Goal: Task Accomplishment & Management: Complete application form

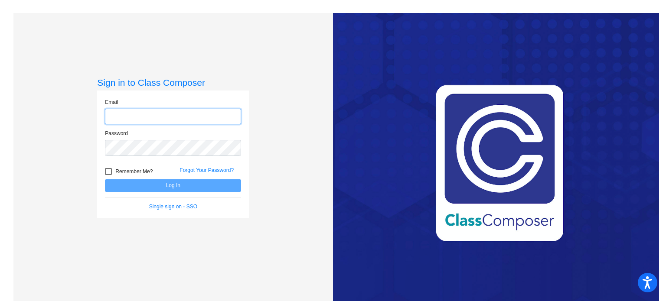
click at [218, 116] on input "email" at bounding box center [173, 117] width 136 height 16
type input "[PERSON_NAME][EMAIL_ADDRESS][PERSON_NAME][DOMAIN_NAME]"
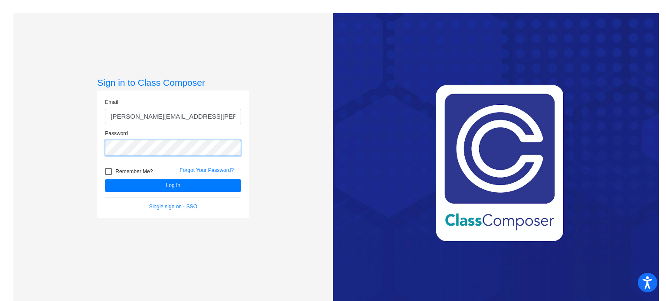
click at [105, 179] on button "Log In" at bounding box center [173, 185] width 136 height 13
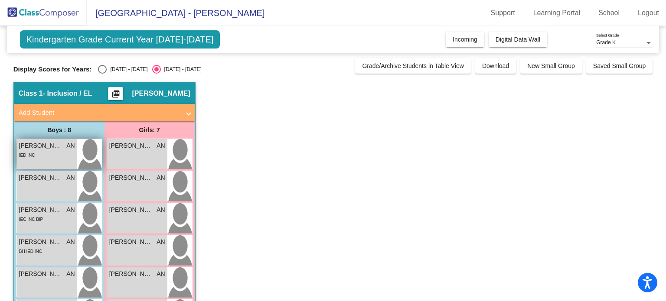
click at [67, 153] on div "IED INC" at bounding box center [47, 154] width 56 height 9
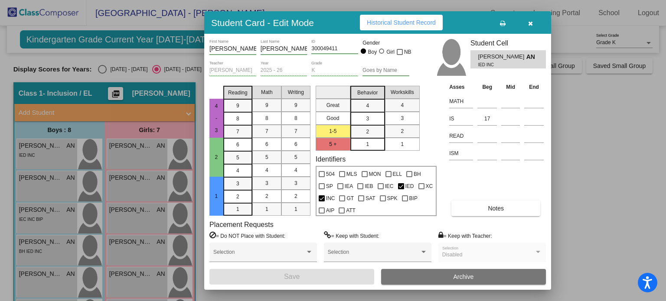
click at [63, 187] on div at bounding box center [333, 150] width 666 height 301
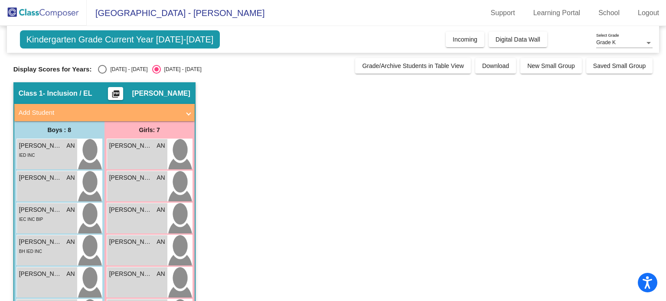
click at [63, 187] on div "[PERSON_NAME] AN lock do_not_disturb_alt" at bounding box center [47, 186] width 60 height 30
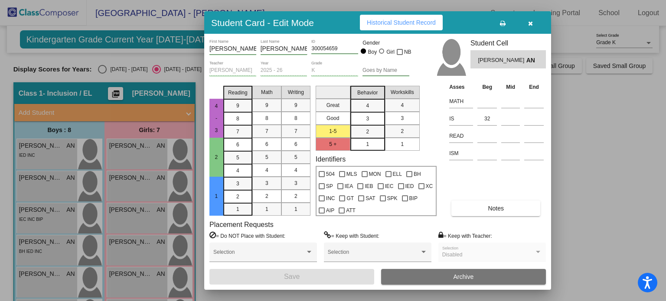
click at [127, 158] on div at bounding box center [333, 150] width 666 height 301
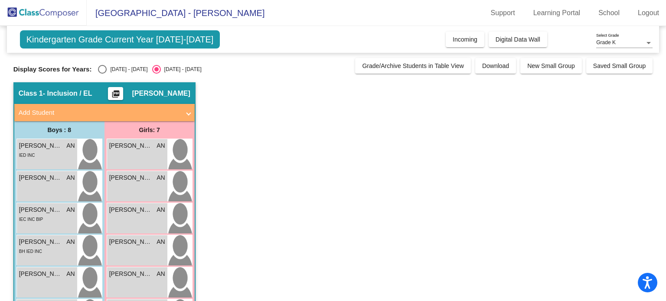
click at [127, 158] on div "[PERSON_NAME] AN lock do_not_disturb_alt" at bounding box center [137, 154] width 60 height 30
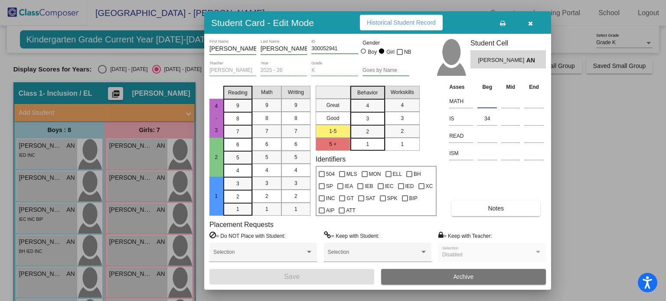
click at [487, 104] on input at bounding box center [487, 101] width 20 height 13
click at [62, 149] on div at bounding box center [333, 150] width 666 height 301
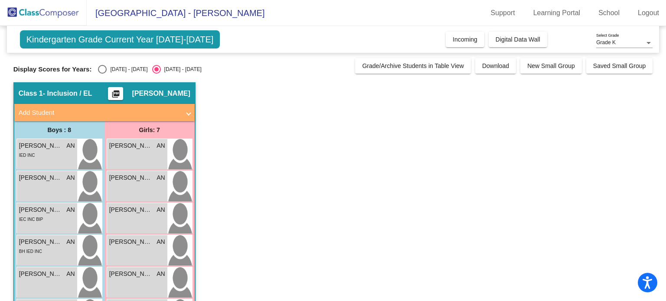
click at [62, 149] on div "[PERSON_NAME] AN" at bounding box center [47, 145] width 56 height 9
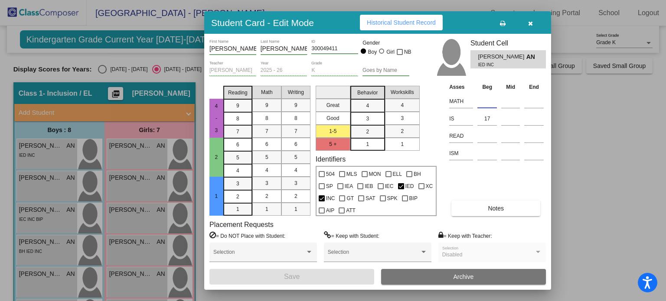
click at [485, 101] on input at bounding box center [487, 101] width 20 height 13
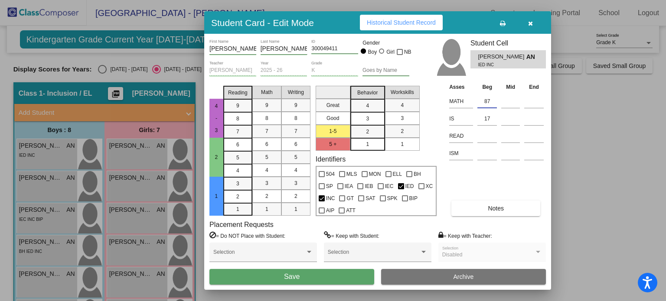
type input "87"
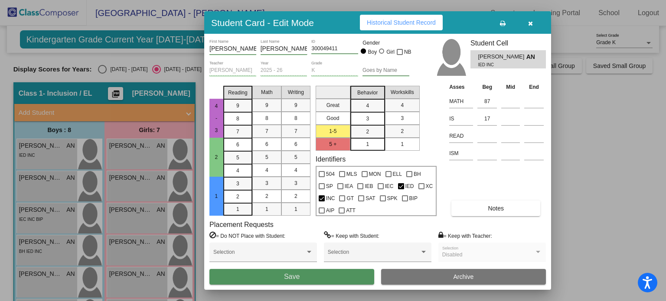
click at [352, 272] on button "Save" at bounding box center [291, 277] width 165 height 16
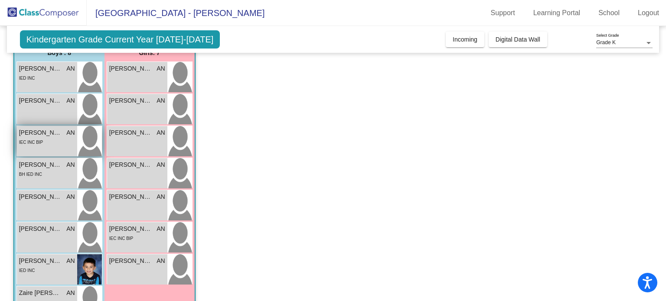
scroll to position [108, 0]
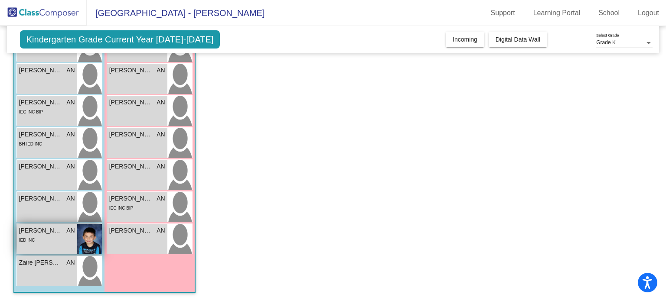
click at [54, 239] on div "IED INC" at bounding box center [47, 239] width 56 height 9
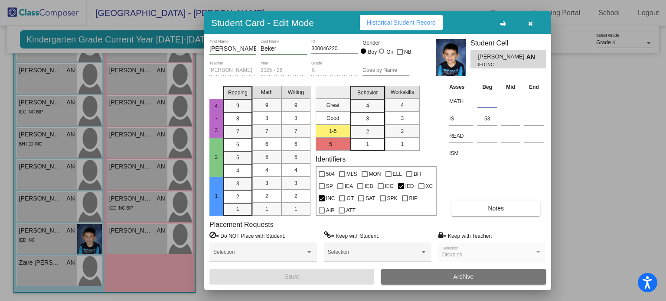
click at [486, 98] on input at bounding box center [487, 101] width 20 height 13
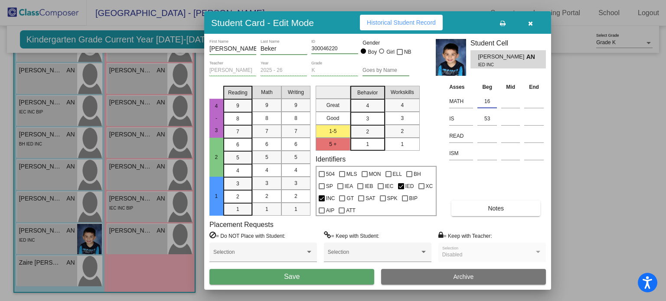
type input "16"
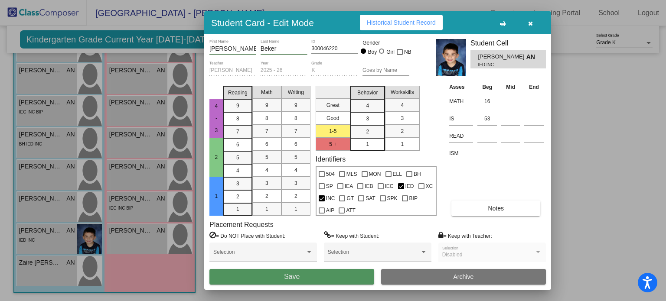
click at [326, 271] on button "Save" at bounding box center [291, 277] width 165 height 16
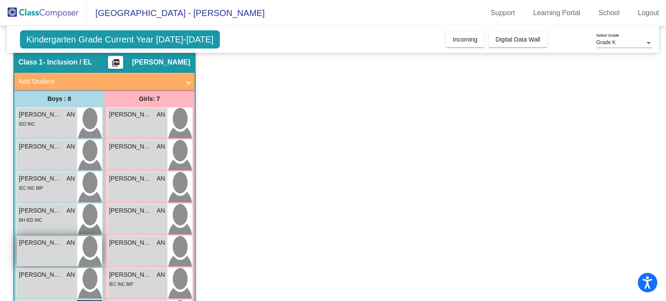
scroll to position [31, 0]
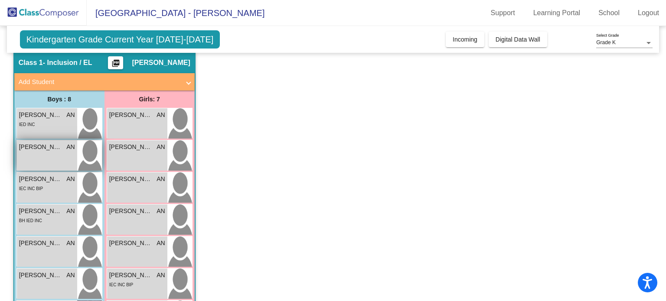
click at [53, 156] on div "[PERSON_NAME] AN lock do_not_disturb_alt" at bounding box center [47, 155] width 60 height 30
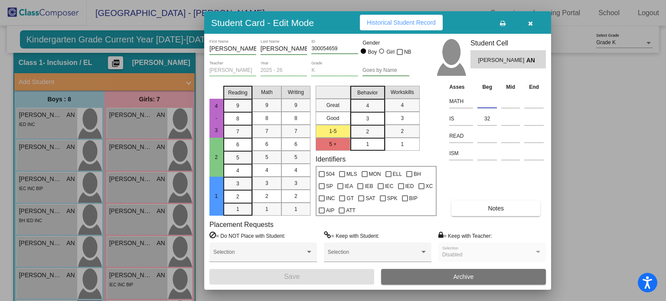
click at [481, 101] on input at bounding box center [487, 101] width 20 height 13
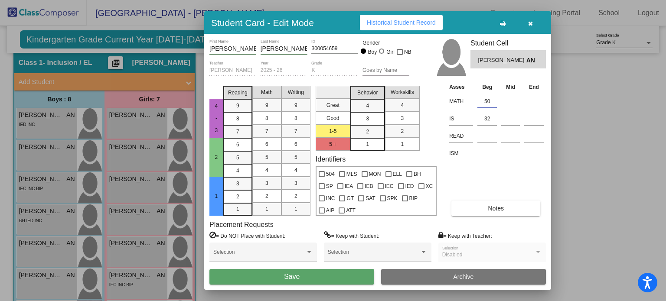
type input "50"
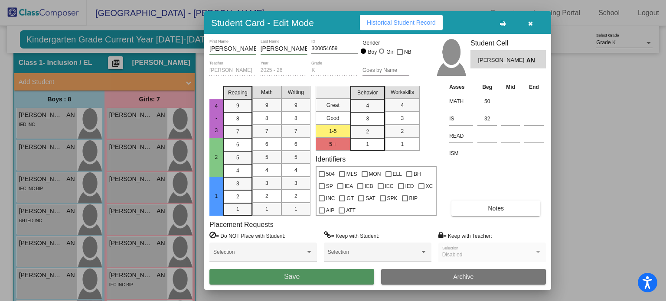
click at [351, 280] on button "Save" at bounding box center [291, 277] width 165 height 16
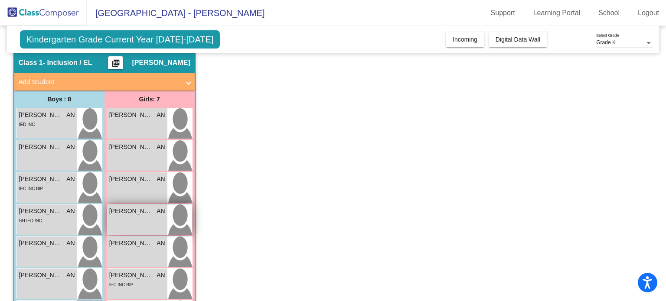
click at [140, 223] on div "[PERSON_NAME] AN lock do_not_disturb_alt" at bounding box center [137, 220] width 60 height 30
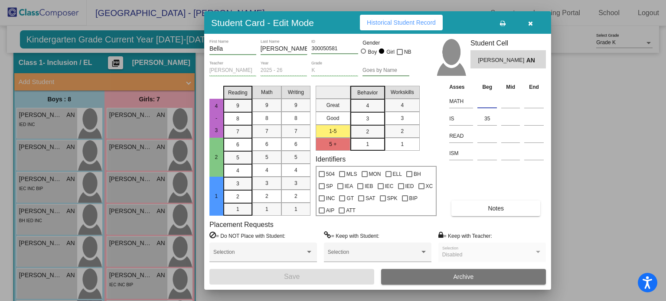
click at [486, 96] on input at bounding box center [487, 101] width 20 height 13
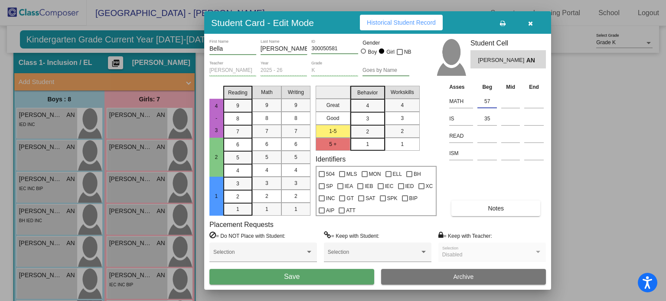
type input "57"
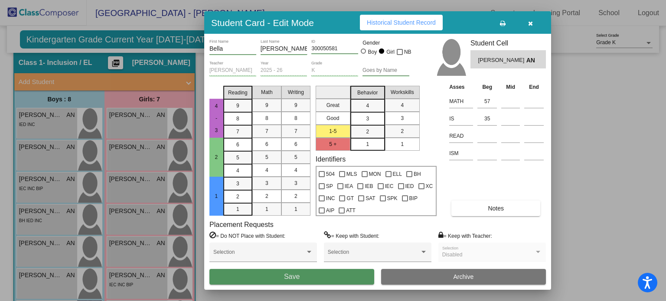
click at [331, 277] on button "Save" at bounding box center [291, 277] width 165 height 16
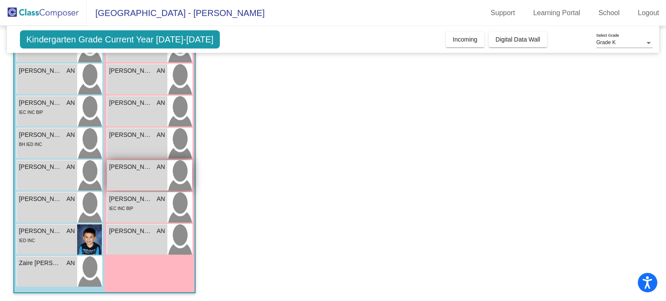
scroll to position [108, 0]
click at [128, 239] on div "[PERSON_NAME] AN lock do_not_disturb_alt" at bounding box center [137, 239] width 60 height 30
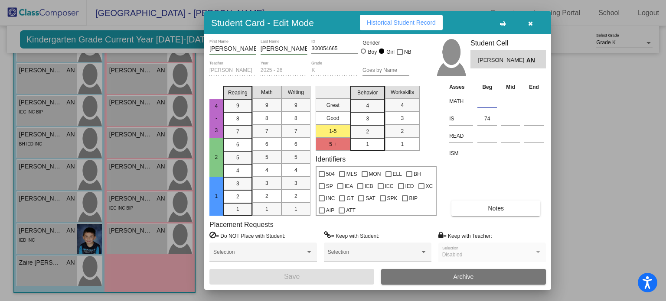
click at [493, 105] on input at bounding box center [487, 101] width 20 height 13
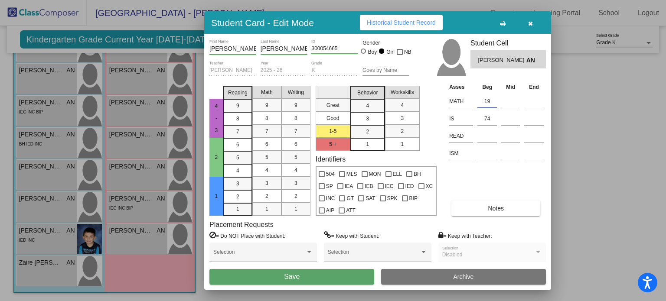
type input "19"
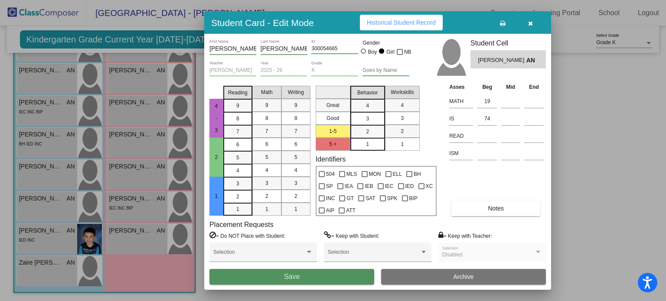
click at [349, 274] on button "Save" at bounding box center [291, 277] width 165 height 16
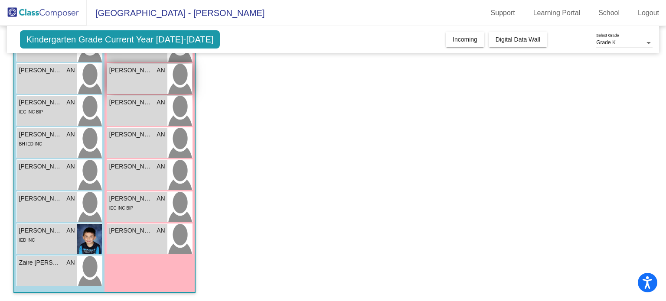
click at [142, 79] on div "[PERSON_NAME] AN lock do_not_disturb_alt" at bounding box center [137, 79] width 60 height 30
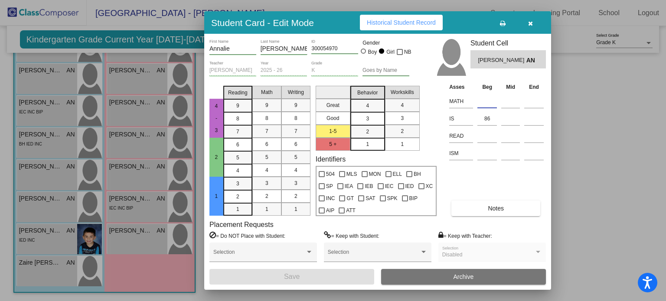
click at [480, 106] on input at bounding box center [487, 101] width 20 height 13
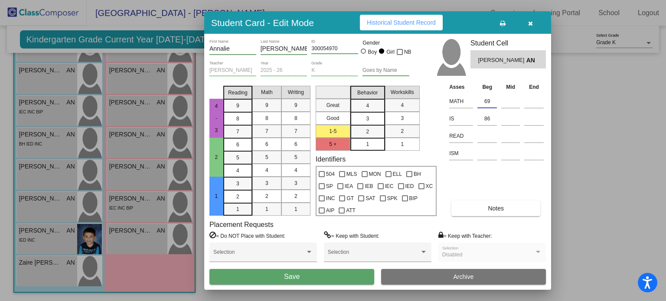
type input "69"
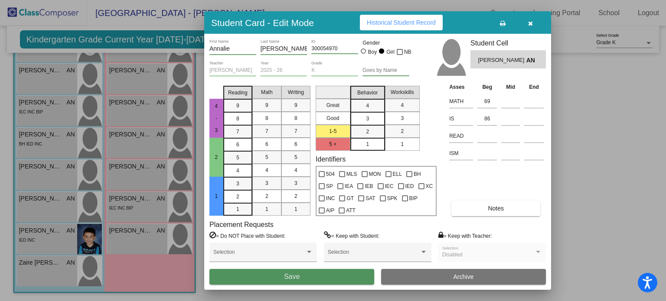
click at [307, 279] on button "Save" at bounding box center [291, 277] width 165 height 16
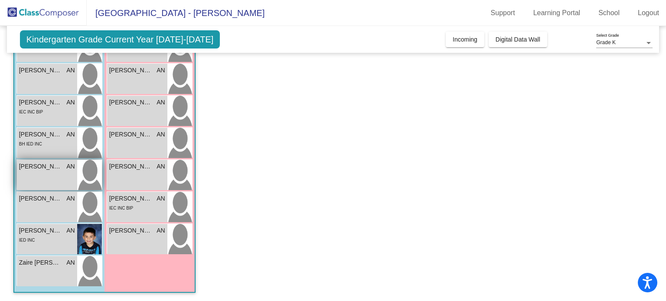
click at [31, 179] on div "[PERSON_NAME] AN lock do_not_disturb_alt" at bounding box center [47, 175] width 60 height 30
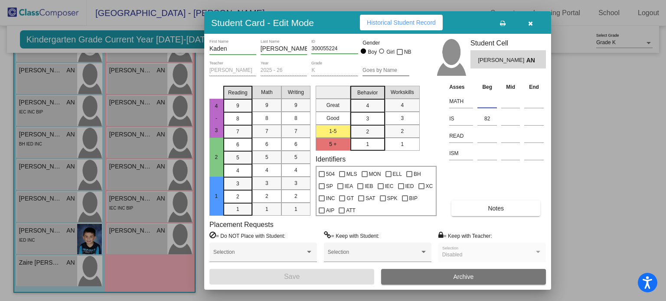
click at [483, 102] on input at bounding box center [487, 101] width 20 height 13
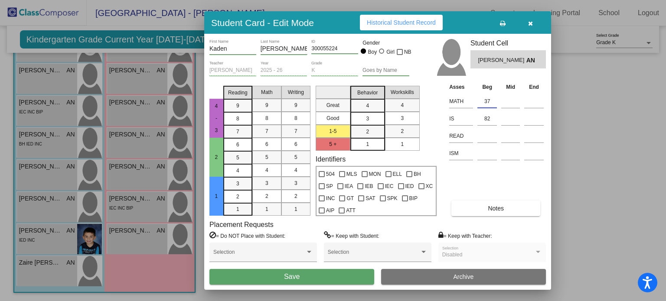
type input "37"
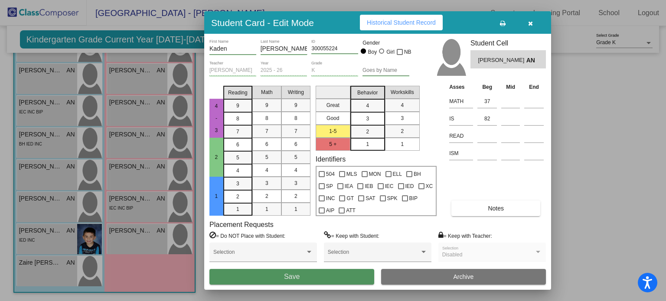
click at [338, 275] on button "Save" at bounding box center [291, 277] width 165 height 16
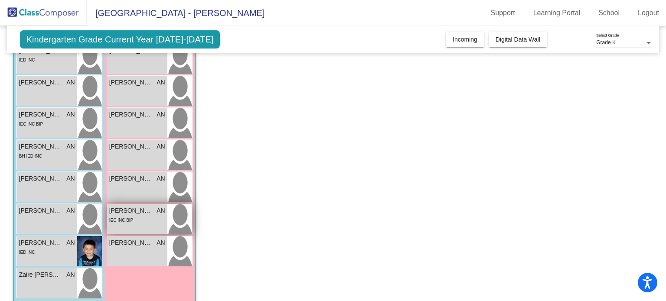
scroll to position [94, 0]
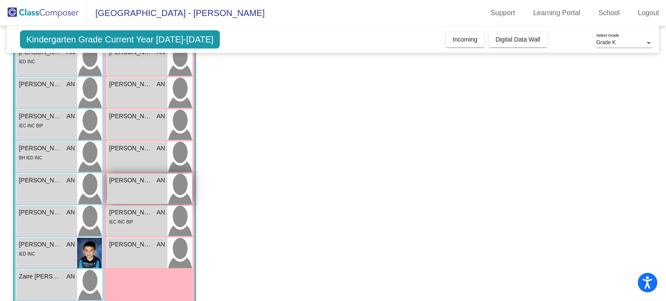
click at [143, 190] on div "Kayden Paravato AN lock do_not_disturb_alt" at bounding box center [137, 189] width 60 height 30
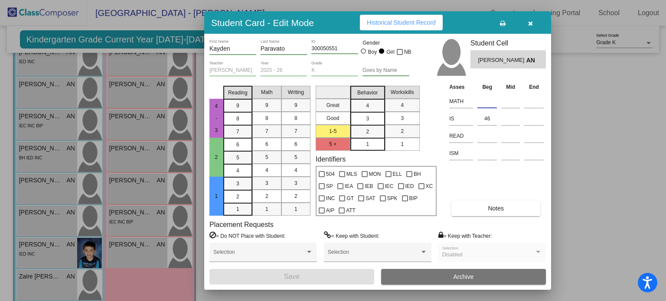
click at [492, 101] on input at bounding box center [487, 101] width 20 height 13
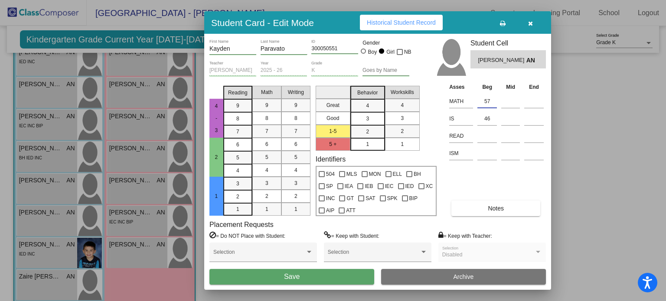
type input "57"
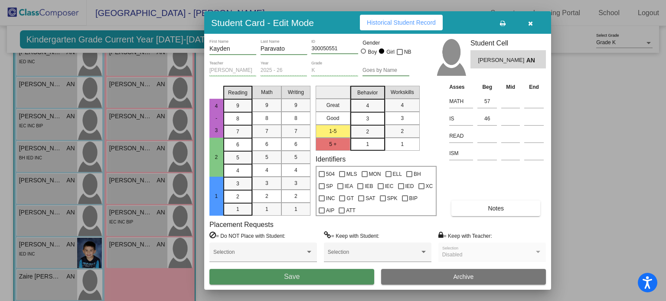
click at [303, 280] on button "Save" at bounding box center [291, 277] width 165 height 16
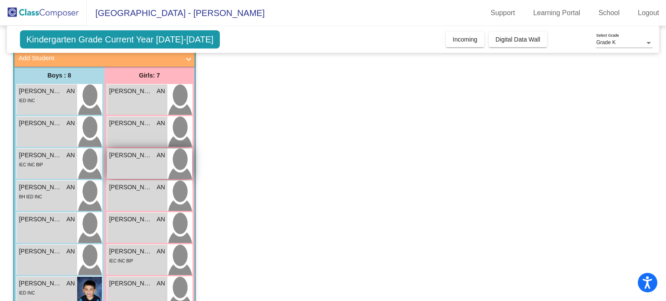
scroll to position [50, 0]
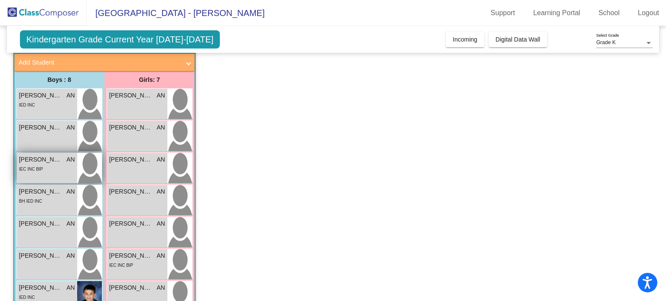
click at [42, 164] on div "IEC INC BIP" at bounding box center [31, 168] width 24 height 9
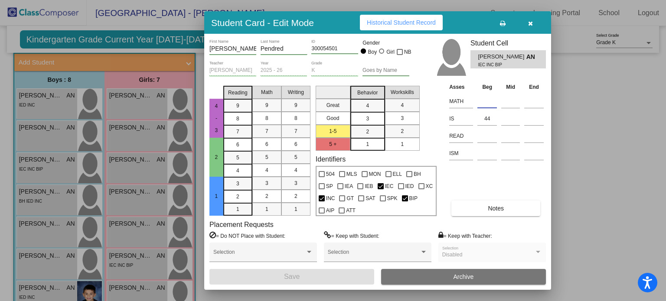
click at [479, 98] on input at bounding box center [487, 101] width 20 height 13
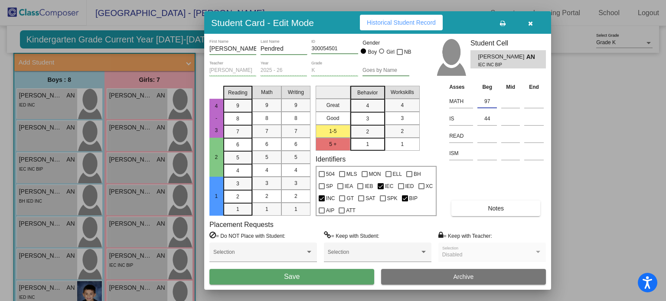
type input "97"
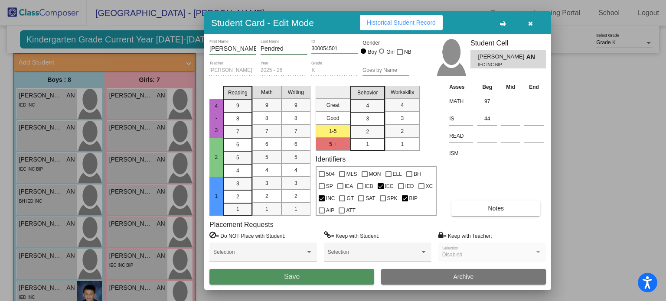
click at [310, 273] on button "Save" at bounding box center [291, 277] width 165 height 16
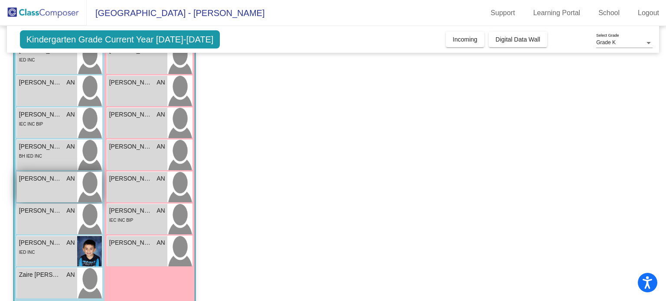
scroll to position [96, 0]
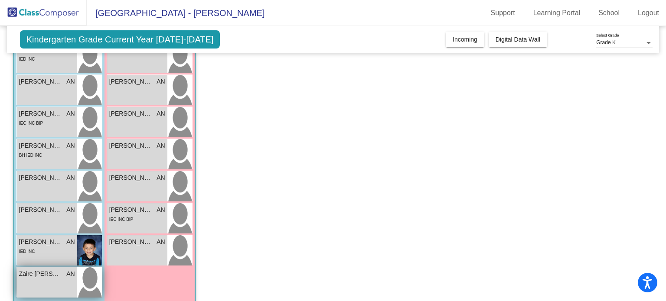
click at [51, 271] on span "Zaire [PERSON_NAME]" at bounding box center [40, 274] width 43 height 9
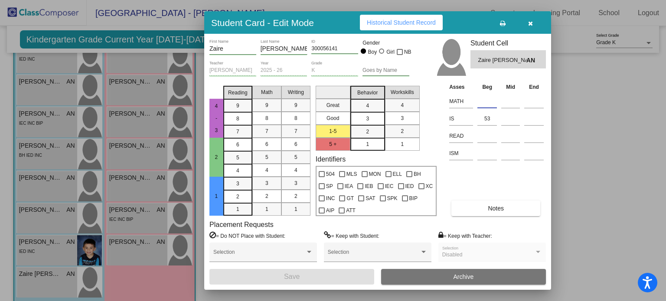
click at [487, 102] on input at bounding box center [487, 101] width 20 height 13
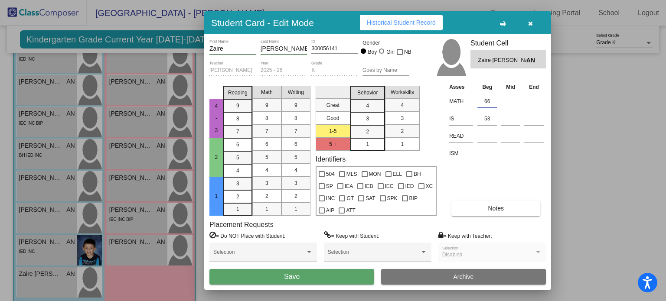
type input "66"
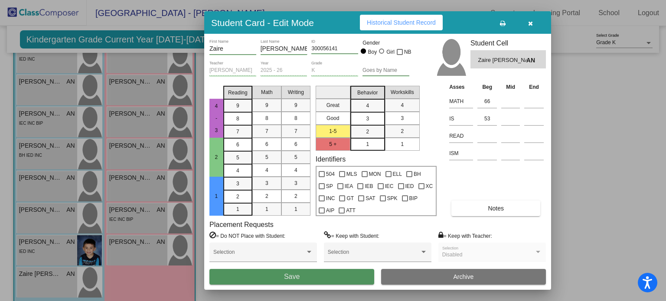
click at [327, 279] on button "Save" at bounding box center [291, 277] width 165 height 16
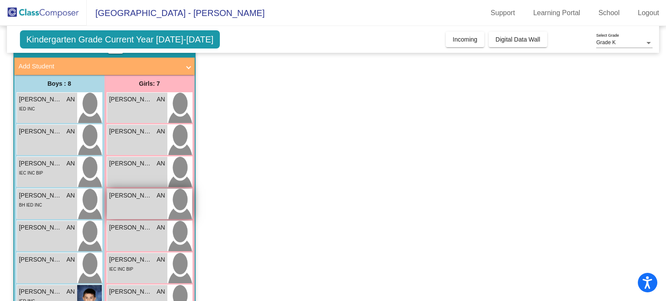
scroll to position [47, 0]
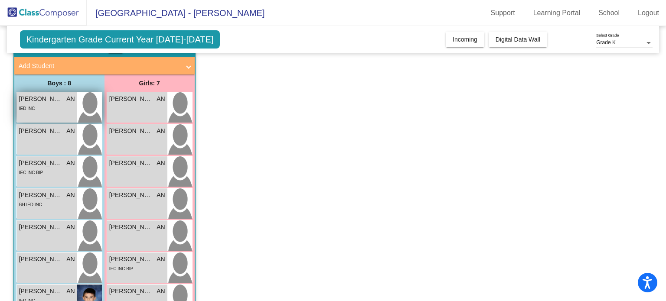
click at [49, 119] on div "[PERSON_NAME] AN lock do_not_disturb_alt IED INC" at bounding box center [47, 107] width 60 height 30
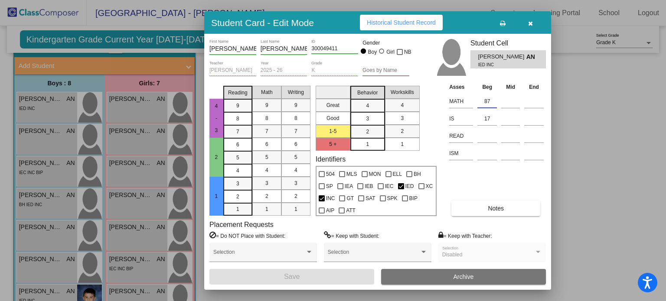
click at [492, 99] on input "87" at bounding box center [487, 101] width 20 height 13
type input "8"
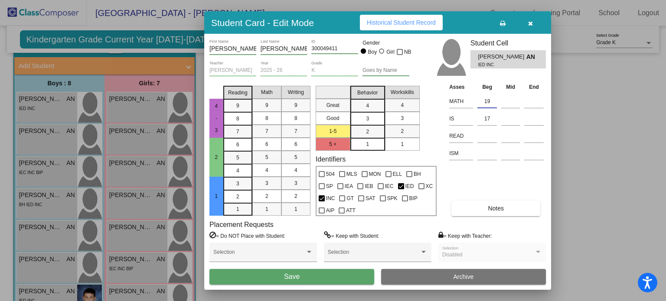
type input "19"
click at [326, 276] on button "Save" at bounding box center [291, 277] width 165 height 16
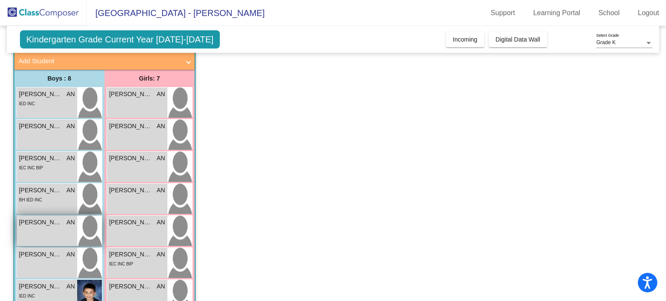
scroll to position [42, 0]
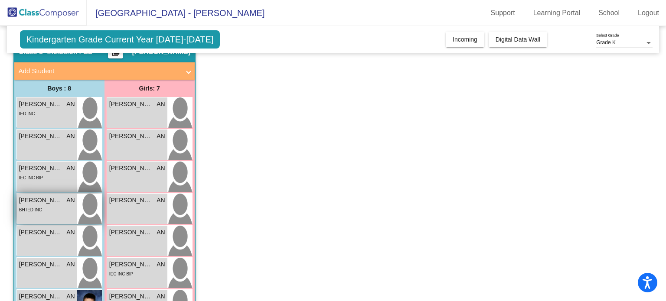
click at [57, 209] on div "BH IED INC" at bounding box center [47, 209] width 56 height 9
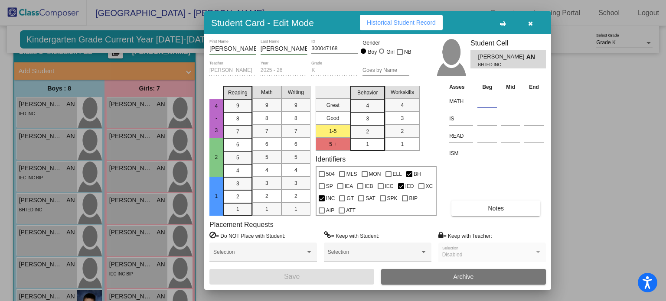
click at [485, 102] on input at bounding box center [487, 101] width 20 height 13
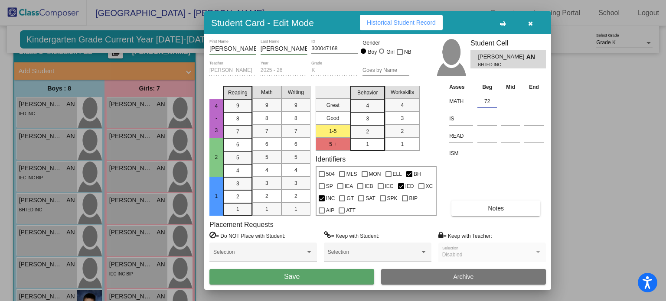
type input "72"
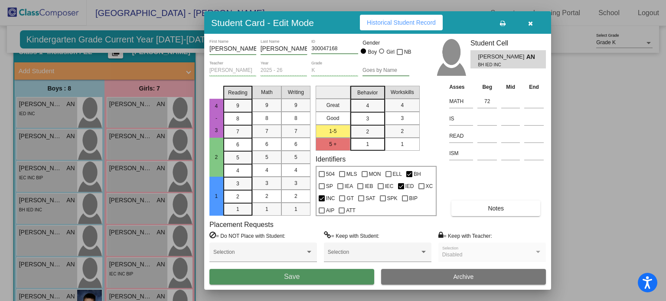
click at [345, 274] on button "Save" at bounding box center [291, 277] width 165 height 16
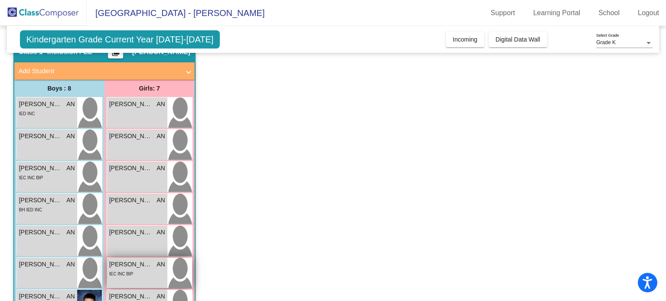
click at [125, 273] on span "IEC INC BIP" at bounding box center [121, 274] width 24 height 5
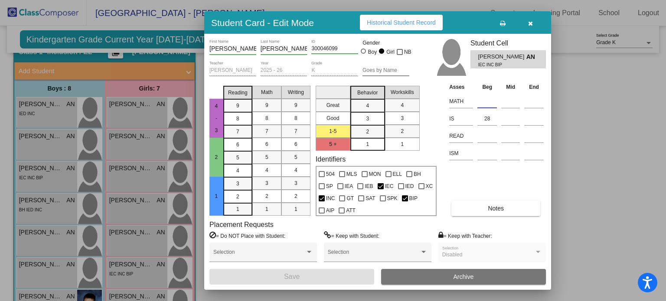
click at [482, 101] on input at bounding box center [487, 101] width 20 height 13
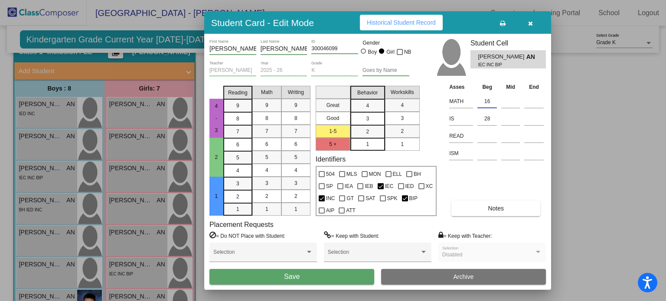
type input "16"
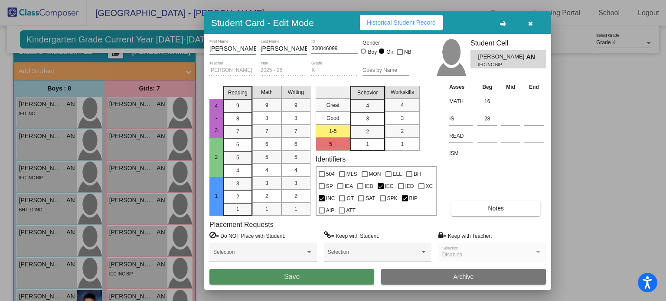
click at [320, 274] on button "Save" at bounding box center [291, 277] width 165 height 16
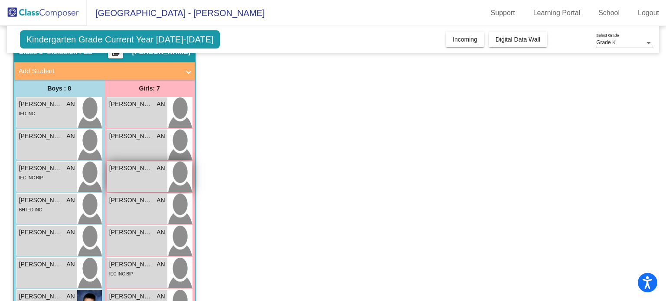
click at [135, 182] on div "[PERSON_NAME] AN lock do_not_disturb_alt" at bounding box center [137, 177] width 60 height 30
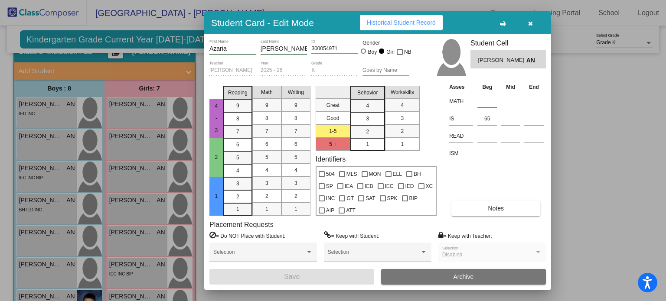
click at [488, 102] on input at bounding box center [487, 101] width 20 height 13
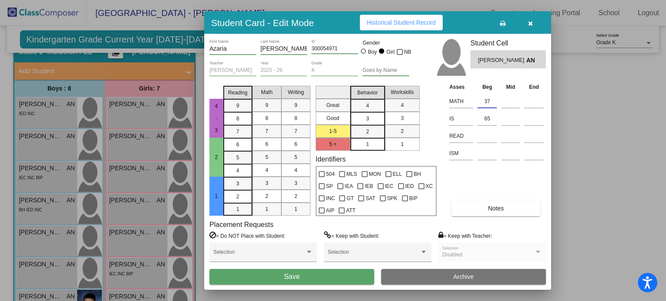
type input "37"
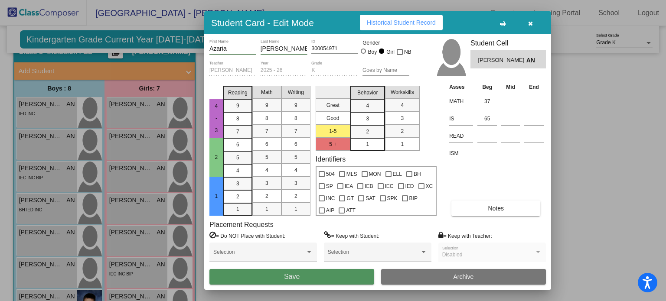
click at [340, 269] on button "Save" at bounding box center [291, 277] width 165 height 16
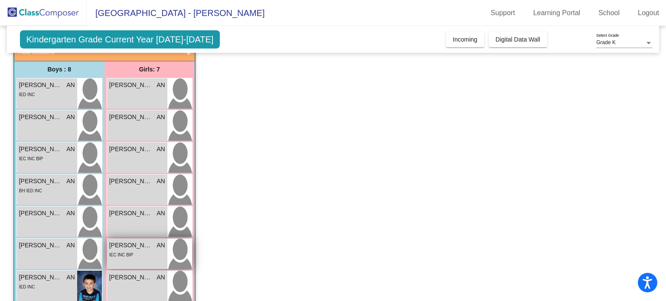
scroll to position [57, 0]
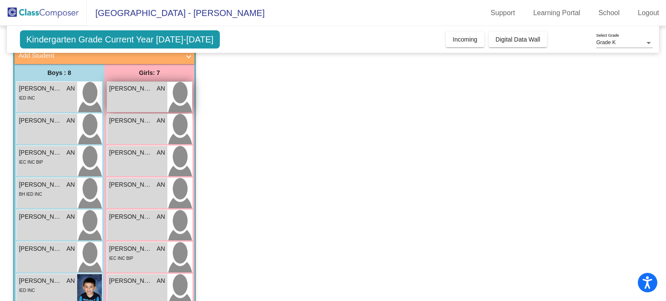
click at [149, 95] on div "[PERSON_NAME] AN lock do_not_disturb_alt" at bounding box center [137, 97] width 60 height 30
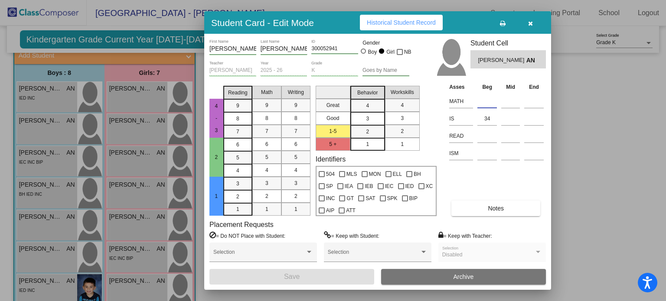
click at [483, 101] on input at bounding box center [487, 101] width 20 height 13
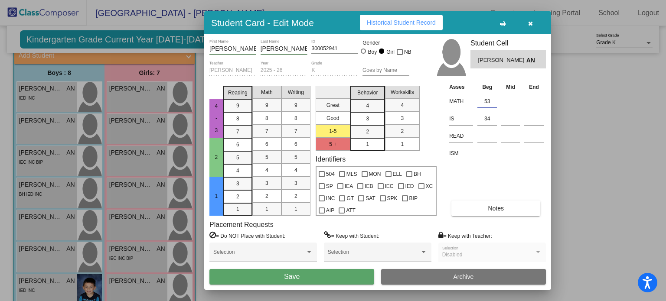
type input "53"
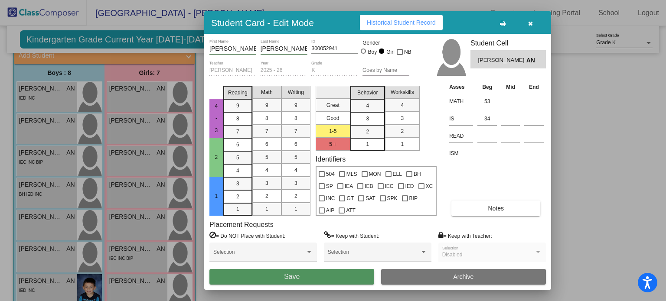
click at [358, 273] on button "Save" at bounding box center [291, 277] width 165 height 16
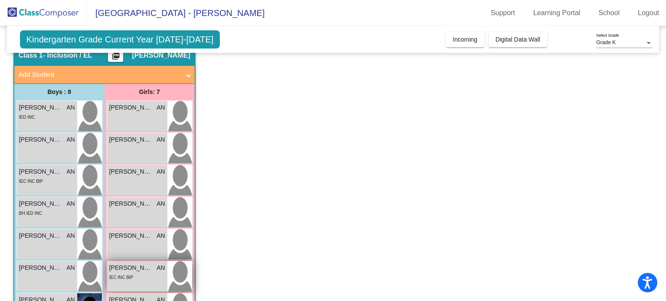
scroll to position [38, 0]
click at [191, 75] on mat-expansion-panel-header "Add Student" at bounding box center [104, 74] width 180 height 17
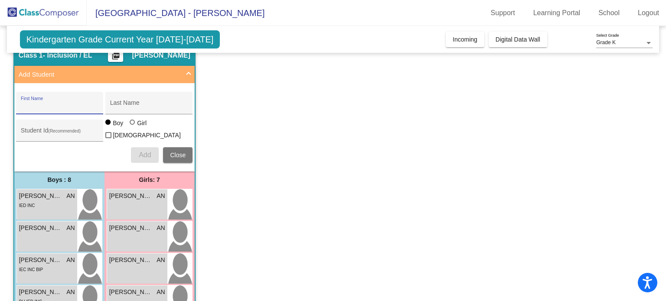
click at [90, 107] on input "First Name" at bounding box center [60, 106] width 78 height 7
type input "[PERSON_NAME]"
click at [138, 103] on input "Last Name" at bounding box center [149, 106] width 78 height 7
type input "Wood"
click at [133, 125] on div at bounding box center [132, 122] width 5 height 5
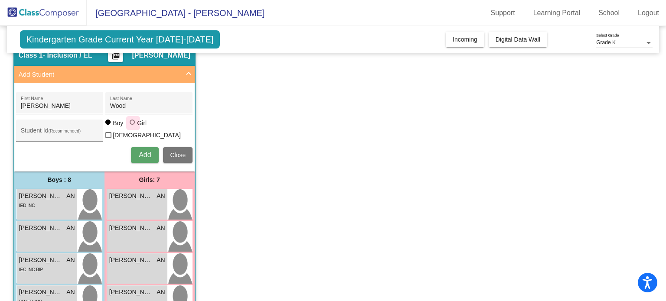
click at [133, 127] on input "Girl" at bounding box center [133, 127] width 0 height 0
radio input "true"
click at [144, 151] on span "Add" at bounding box center [145, 154] width 12 height 7
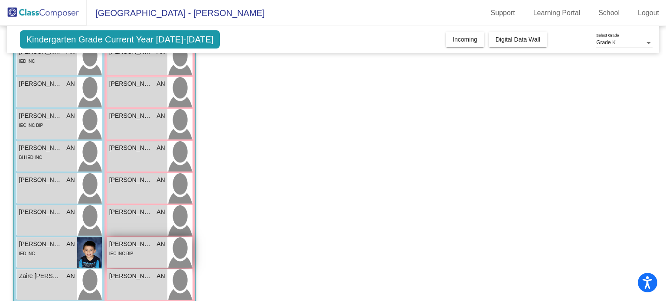
scroll to position [185, 0]
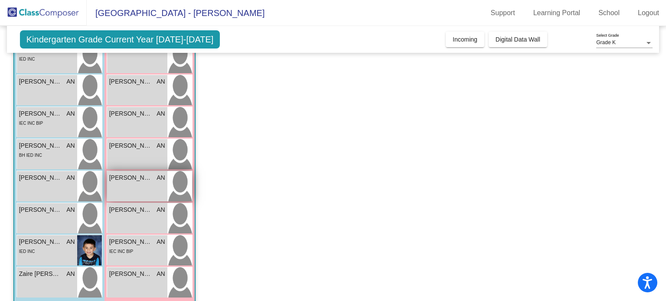
click at [137, 183] on div "[PERSON_NAME] AN lock do_not_disturb_alt" at bounding box center [137, 186] width 60 height 30
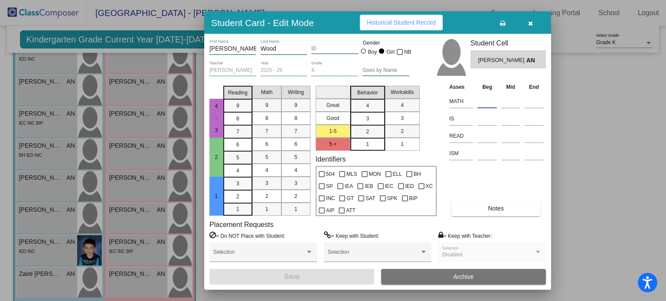
click at [484, 101] on input at bounding box center [487, 101] width 20 height 13
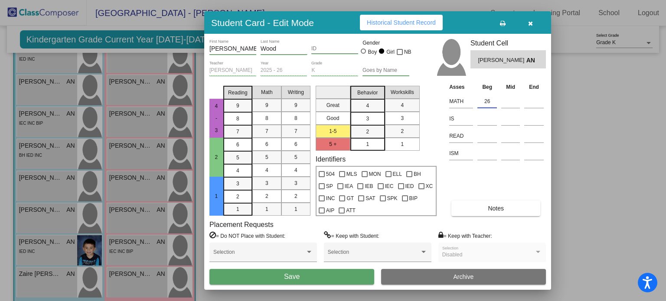
type input "26"
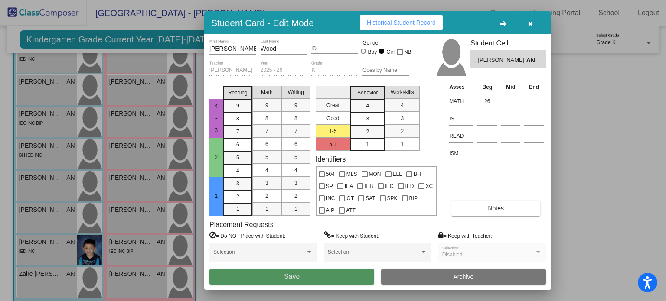
click at [336, 279] on button "Save" at bounding box center [291, 277] width 165 height 16
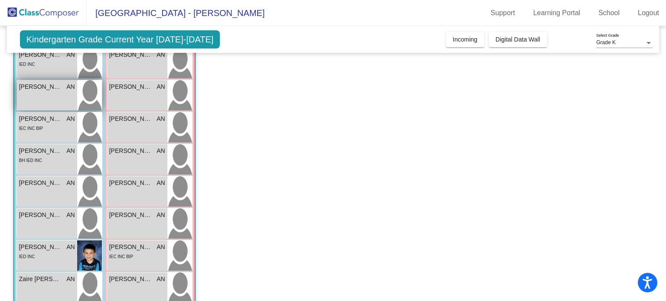
scroll to position [182, 0]
